Goal: Transaction & Acquisition: Purchase product/service

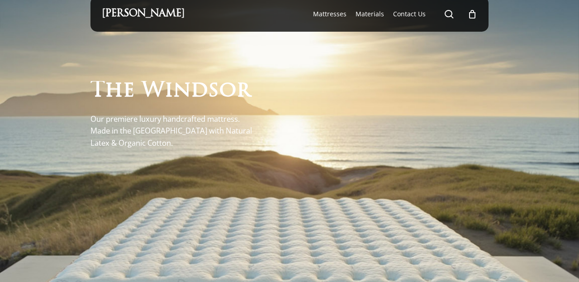
scroll to position [9, 0]
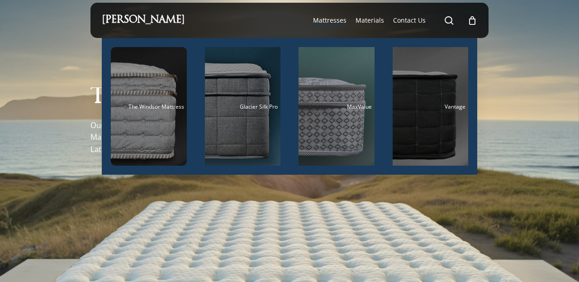
click at [326, 20] on span "Mattresses" at bounding box center [329, 20] width 33 height 9
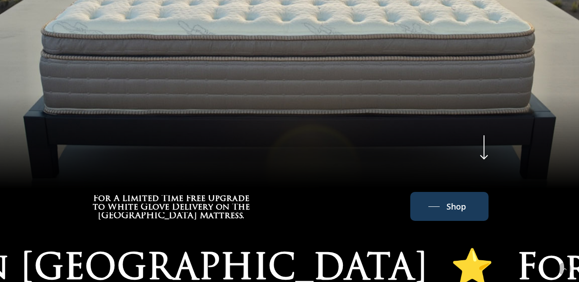
scroll to position [340, 0]
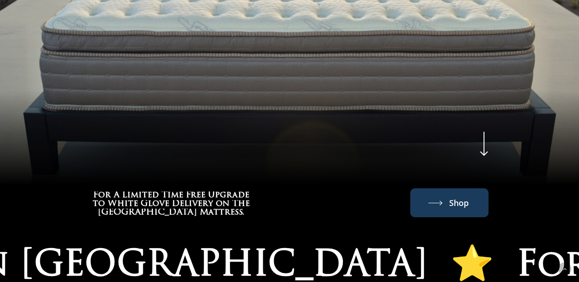
click at [432, 199] on link "Shop" at bounding box center [450, 203] width 42 height 14
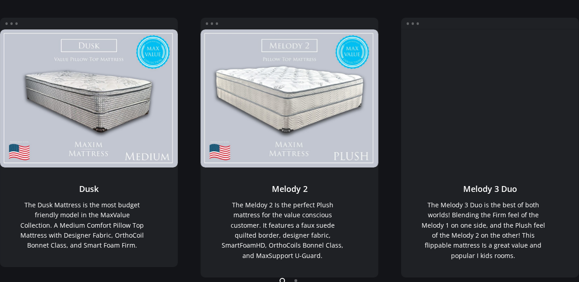
scroll to position [148, 0]
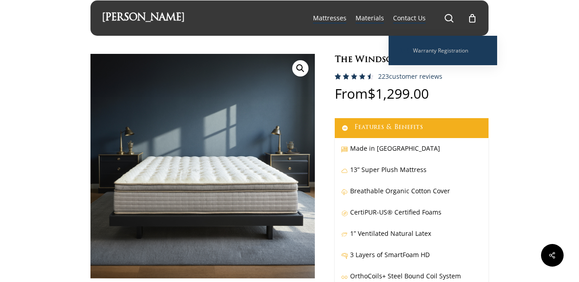
scroll to position [11, 0]
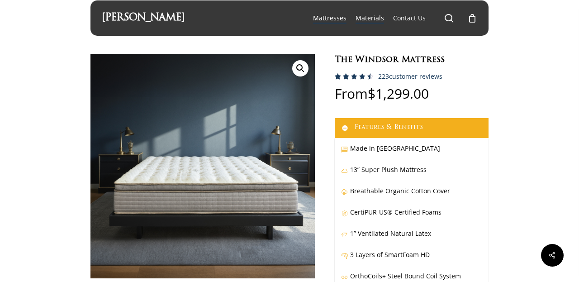
click at [377, 18] on span "Materials" at bounding box center [370, 18] width 29 height 9
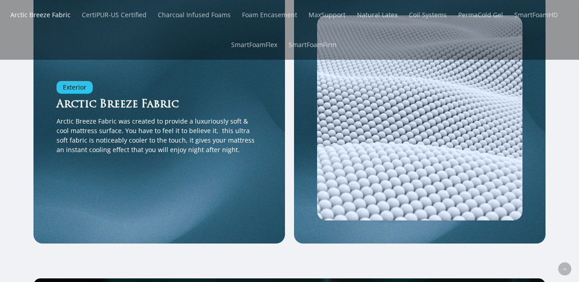
scroll to position [1254, 0]
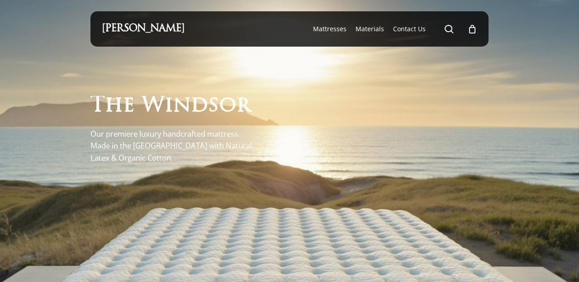
click at [469, 31] on icon "Cart" at bounding box center [473, 30] width 10 height 10
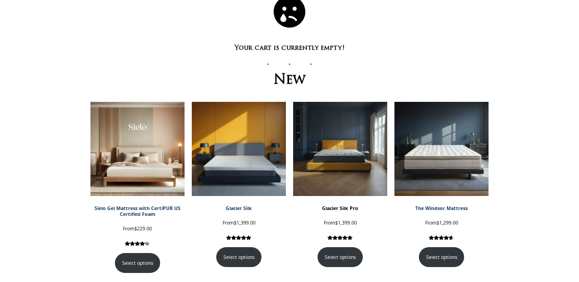
scroll to position [71, 0]
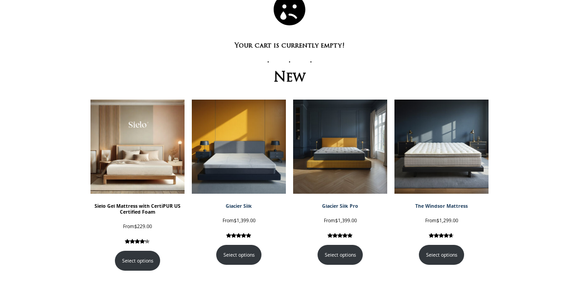
click at [144, 132] on img at bounding box center [138, 147] width 94 height 94
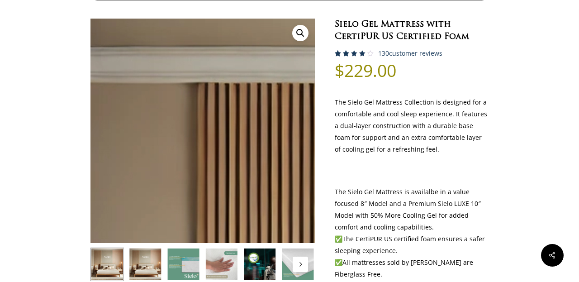
scroll to position [144, 0]
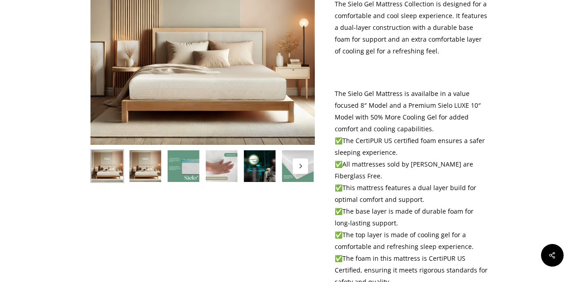
click at [299, 167] on icon "Next" at bounding box center [300, 166] width 5 height 5
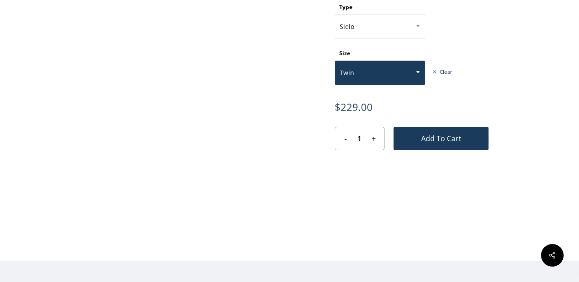
scroll to position [439, 0]
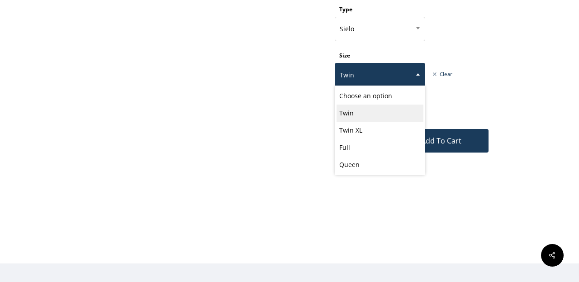
click at [362, 68] on span "Twin" at bounding box center [380, 75] width 90 height 19
select select "Queen"
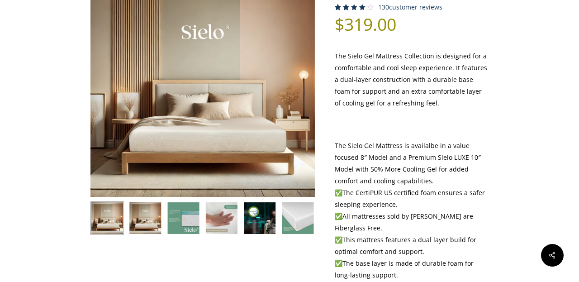
scroll to position [91, 0]
